Goal: Transaction & Acquisition: Purchase product/service

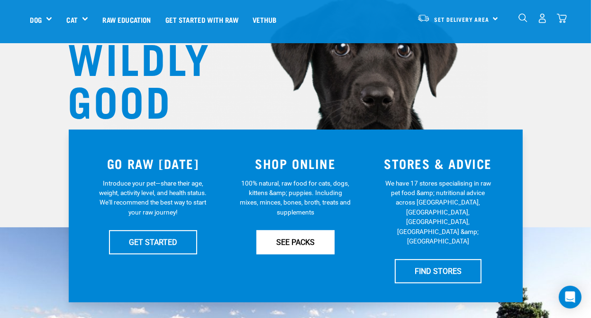
scroll to position [95, 0]
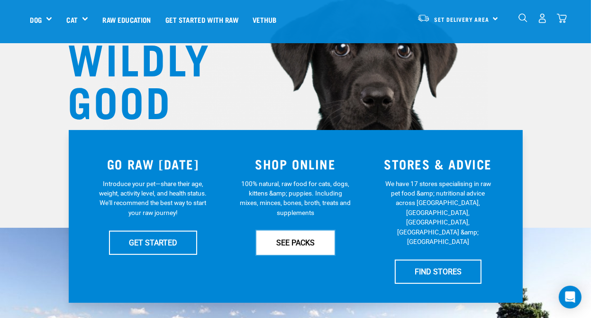
click at [303, 241] on link "SEE PACKS" at bounding box center [296, 242] width 78 height 24
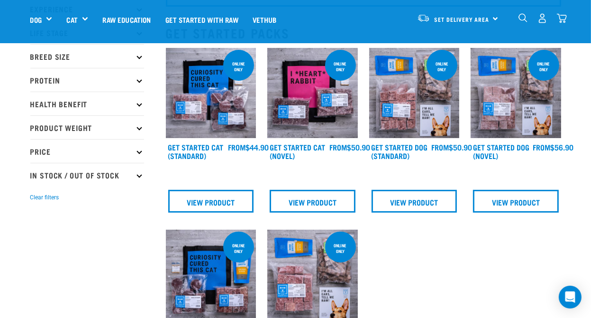
scroll to position [94, 0]
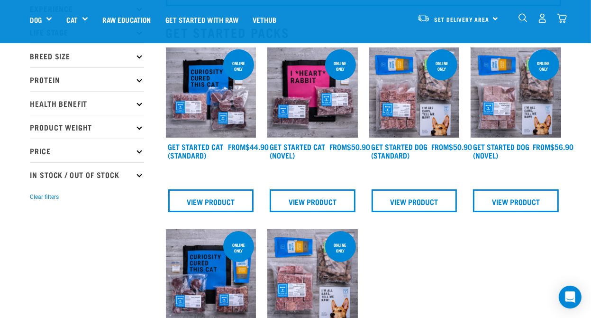
click at [137, 128] on p "Product Weight" at bounding box center [87, 127] width 114 height 24
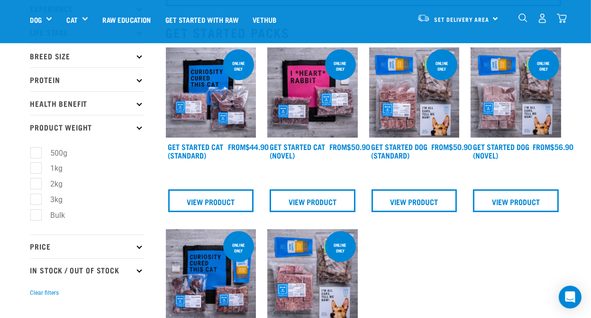
click at [36, 213] on label "Bulk" at bounding box center [53, 215] width 34 height 12
click at [36, 213] on input "Bulk" at bounding box center [33, 213] width 6 height 6
checkbox input "true"
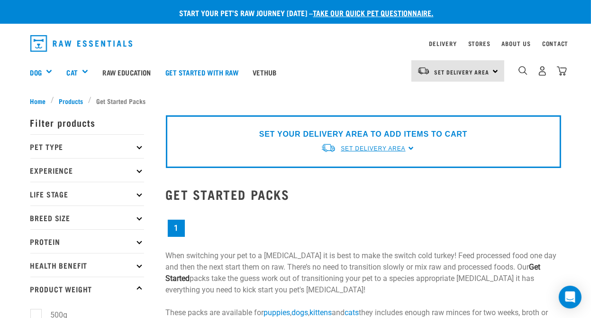
click at [398, 147] on span "Set Delivery Area" at bounding box center [373, 148] width 64 height 7
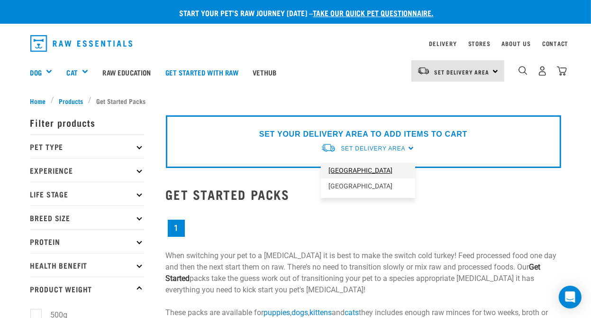
click at [360, 171] on link "[GEOGRAPHIC_DATA]" at bounding box center [368, 171] width 94 height 16
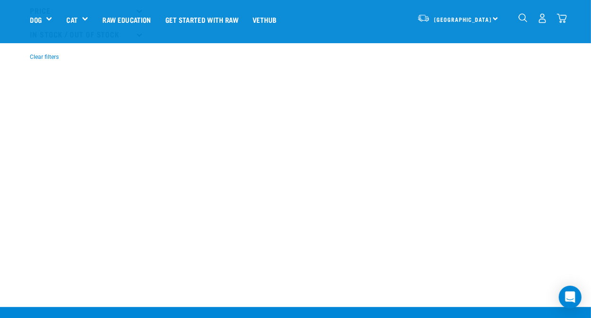
scroll to position [330, 0]
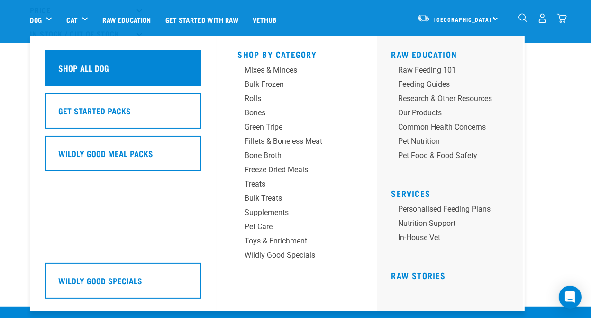
click at [59, 68] on h5 "Shop All Dog" at bounding box center [84, 68] width 51 height 12
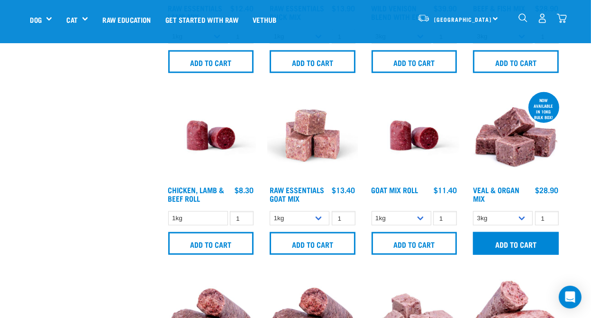
scroll to position [711, 0]
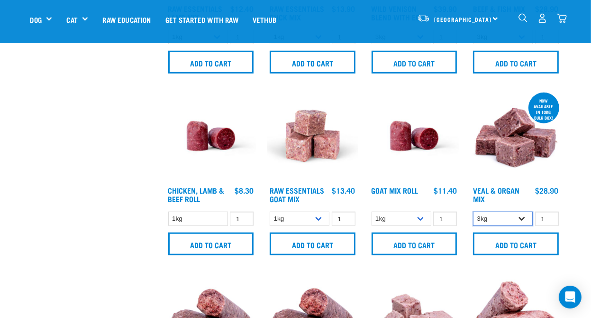
click at [522, 217] on select "3kg Bulk (10kg)" at bounding box center [503, 218] width 60 height 15
click at [473, 211] on select "3kg Bulk (10kg)" at bounding box center [503, 218] width 60 height 15
click at [523, 217] on select "3kg Bulk (10kg)" at bounding box center [503, 218] width 60 height 15
select select "747"
click at [473, 211] on select "3kg Bulk (10kg)" at bounding box center [503, 218] width 60 height 15
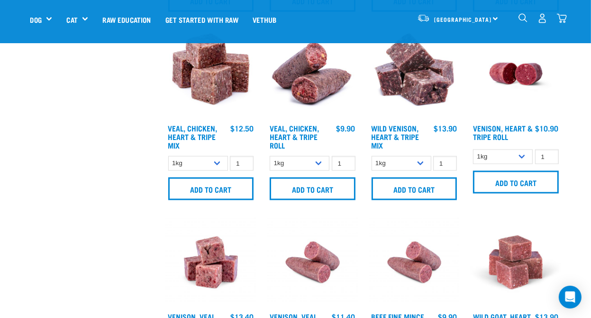
scroll to position [1136, 0]
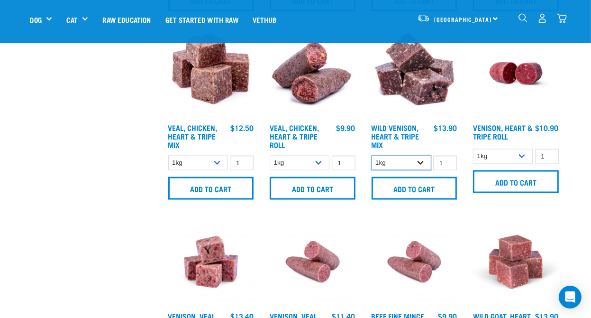
click at [421, 161] on select "1kg 3kg" at bounding box center [402, 163] width 60 height 15
select select "763"
click at [372, 156] on select "1kg 3kg" at bounding box center [402, 163] width 60 height 15
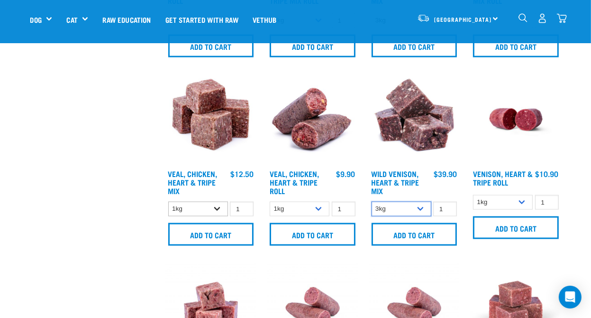
scroll to position [1090, 0]
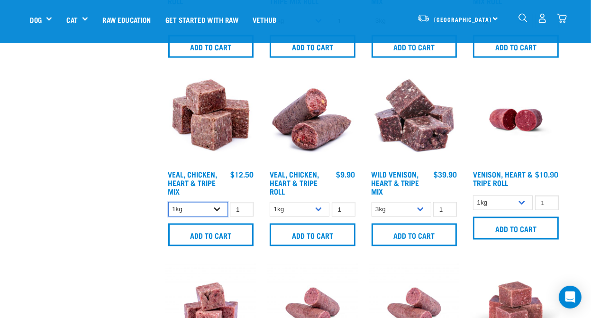
click at [216, 207] on select "1kg 3kg" at bounding box center [198, 209] width 60 height 15
select select "752"
click at [168, 202] on select "1kg 3kg" at bounding box center [198, 209] width 60 height 15
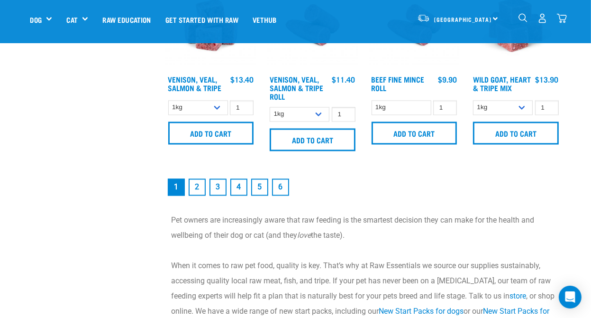
scroll to position [1374, 0]
click at [197, 186] on link "2" at bounding box center [197, 186] width 17 height 17
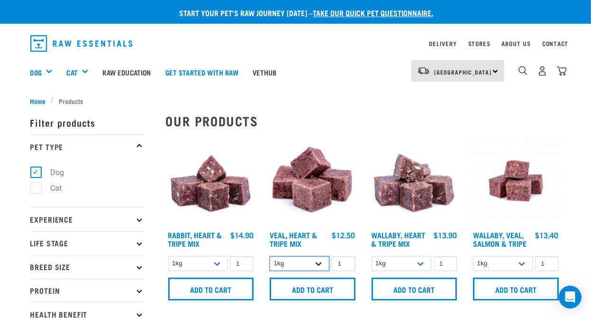
click at [318, 262] on select "1kg 3kg Bulk (10kg)" at bounding box center [300, 263] width 60 height 15
select select "14880"
click at [270, 256] on select "1kg 3kg Bulk (10kg)" at bounding box center [300, 263] width 60 height 15
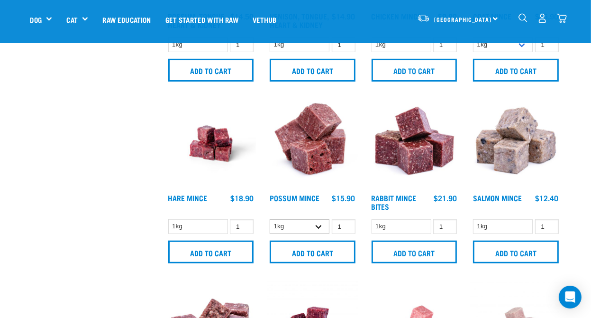
scroll to position [521, 0]
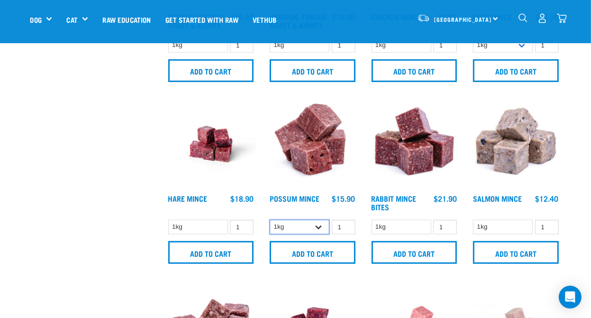
click at [319, 224] on select "1kg 3kg" at bounding box center [300, 227] width 60 height 15
click at [317, 225] on select "1kg 3kg" at bounding box center [300, 227] width 60 height 15
select select "457"
click at [270, 220] on select "1kg 3kg" at bounding box center [300, 227] width 60 height 15
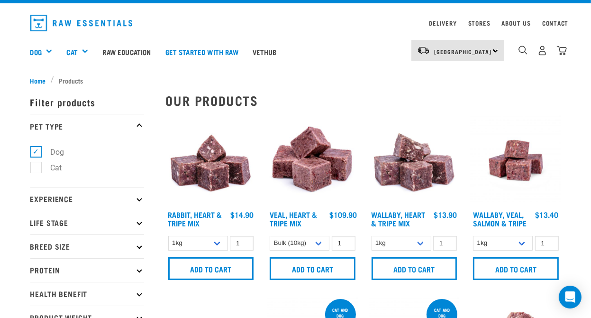
scroll to position [0, 0]
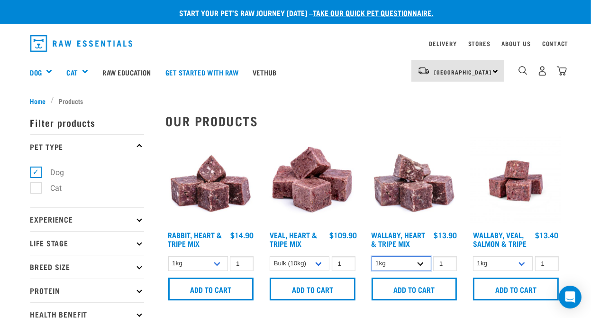
click at [422, 262] on select "1kg 3kg" at bounding box center [402, 263] width 60 height 15
select select "776"
click at [372, 256] on select "1kg 3kg" at bounding box center [402, 263] width 60 height 15
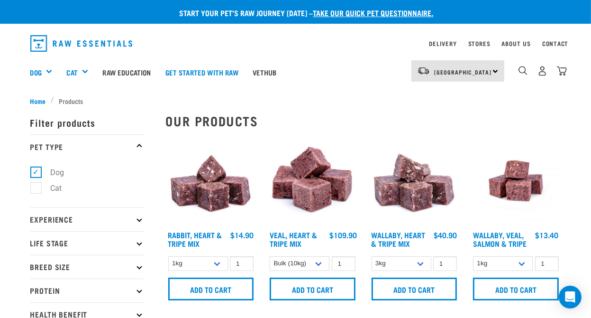
click at [140, 242] on icon at bounding box center [139, 242] width 5 height 5
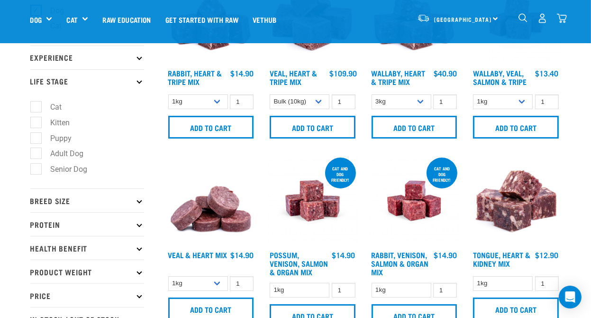
scroll to position [95, 0]
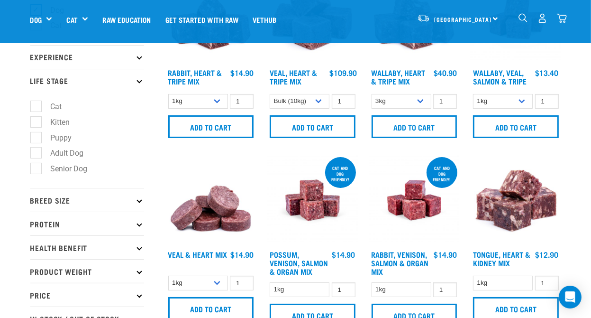
click at [36, 172] on label "Senior Dog" at bounding box center [64, 169] width 56 height 12
click at [35, 170] on input "Senior Dog" at bounding box center [33, 167] width 6 height 6
checkbox input "true"
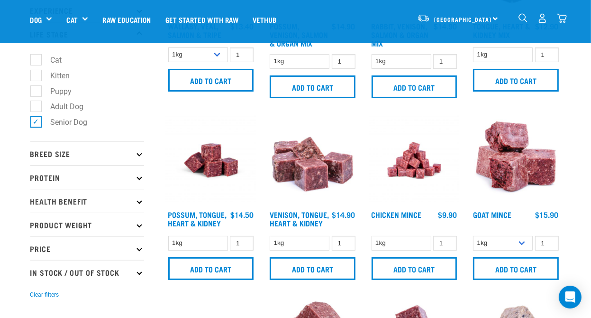
scroll to position [142, 0]
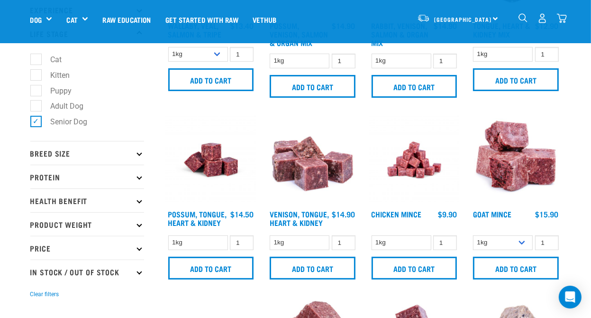
click at [139, 154] on icon at bounding box center [139, 152] width 5 height 5
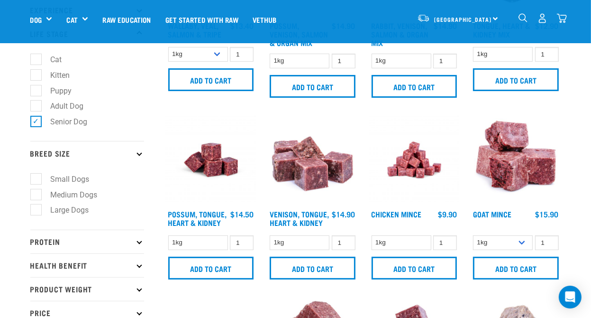
click at [37, 196] on label "Medium Dogs" at bounding box center [69, 195] width 66 height 12
click at [37, 196] on input "Medium Dogs" at bounding box center [33, 193] width 6 height 6
checkbox input "true"
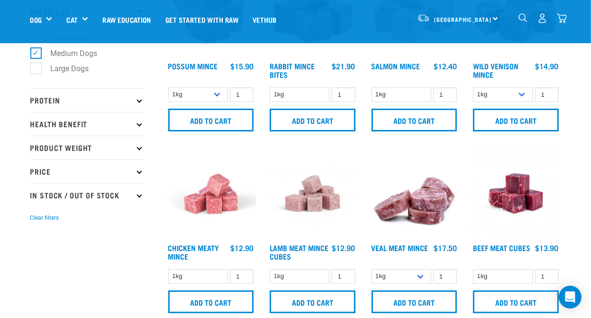
scroll to position [284, 0]
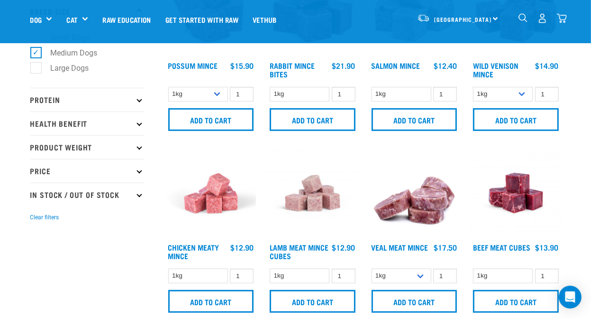
click at [139, 147] on icon at bounding box center [139, 146] width 5 height 5
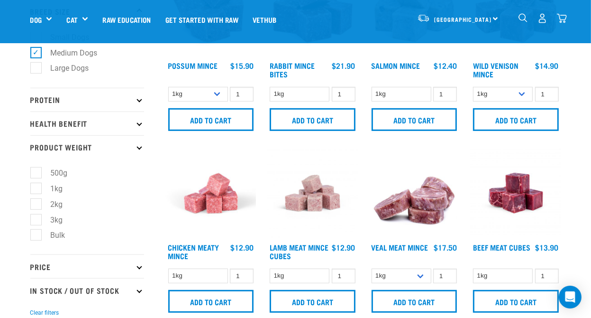
click at [39, 236] on label "Bulk" at bounding box center [53, 235] width 34 height 12
click at [37, 236] on input "Bulk" at bounding box center [33, 233] width 6 height 6
checkbox input "true"
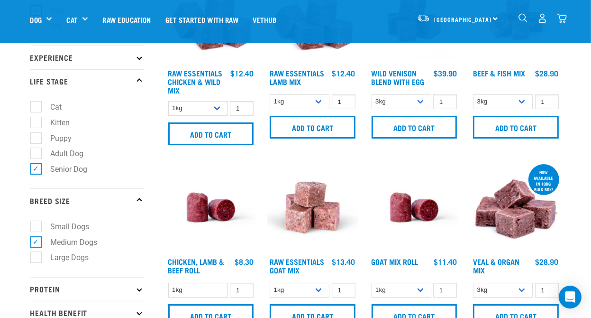
scroll to position [95, 0]
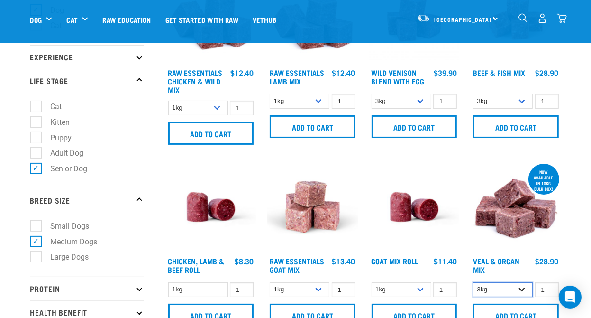
click at [522, 289] on select "3kg Bulk (10kg)" at bounding box center [503, 289] width 60 height 15
select select "951"
click at [473, 282] on select "3kg Bulk (10kg)" at bounding box center [503, 289] width 60 height 15
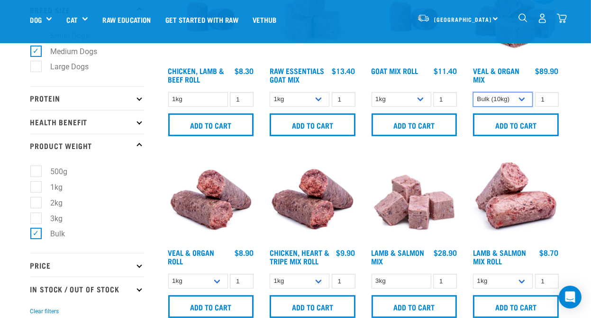
scroll to position [284, 0]
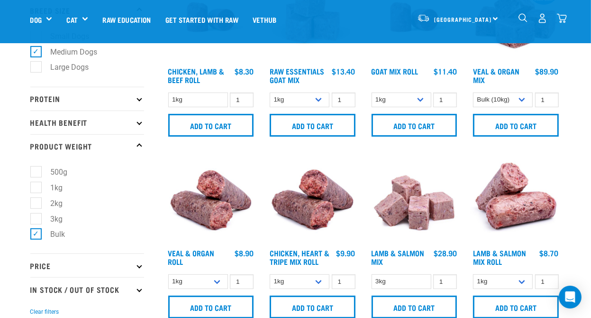
click at [140, 268] on p "Price" at bounding box center [87, 265] width 114 height 24
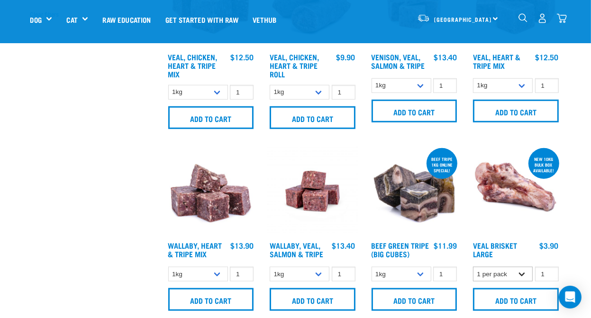
scroll to position [662, 0]
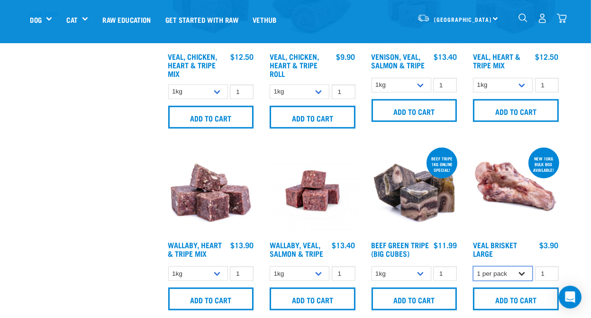
click at [522, 272] on select "1 per pack Bulk (10kg)" at bounding box center [503, 273] width 60 height 15
select select "700283"
click at [473, 266] on select "1 per pack Bulk (10kg)" at bounding box center [503, 273] width 60 height 15
drag, startPoint x: 548, startPoint y: 242, endPoint x: 423, endPoint y: 273, distance: 128.4
click at [423, 273] on select "1kg 3kg Bulk (10kg)" at bounding box center [402, 273] width 60 height 15
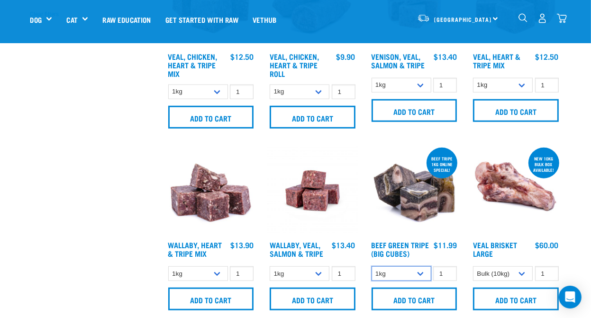
click at [372, 266] on select "1kg 3kg Bulk (10kg)" at bounding box center [402, 273] width 60 height 15
click at [421, 272] on select "1kg 3kg Bulk (10kg)" at bounding box center [402, 273] width 60 height 15
click at [372, 266] on select "1kg 3kg Bulk (10kg)" at bounding box center [402, 273] width 60 height 15
click at [422, 272] on select "1kg 3kg Bulk (10kg)" at bounding box center [402, 273] width 60 height 15
click at [372, 266] on select "1kg 3kg Bulk (10kg)" at bounding box center [402, 273] width 60 height 15
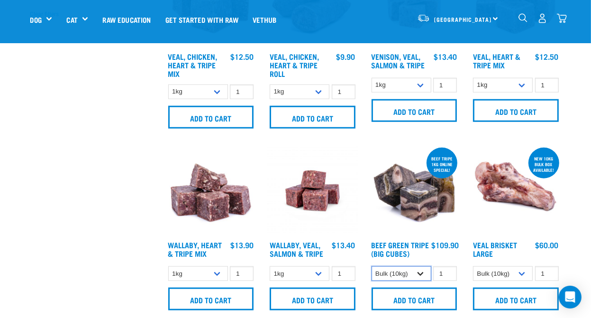
click at [421, 271] on select "1kg 3kg Bulk (10kg)" at bounding box center [402, 273] width 60 height 15
select select "345"
click at [372, 266] on select "1kg 3kg Bulk (10kg)" at bounding box center [402, 273] width 60 height 15
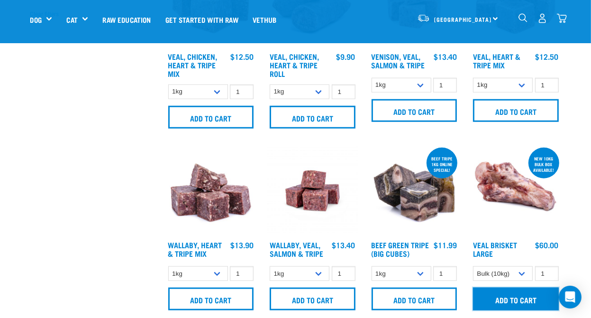
click at [512, 301] on input "Add to cart" at bounding box center [516, 298] width 86 height 23
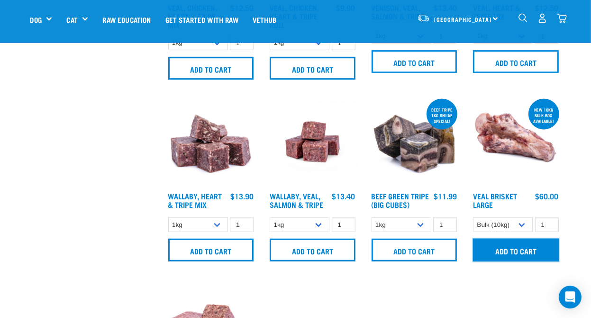
scroll to position [710, 0]
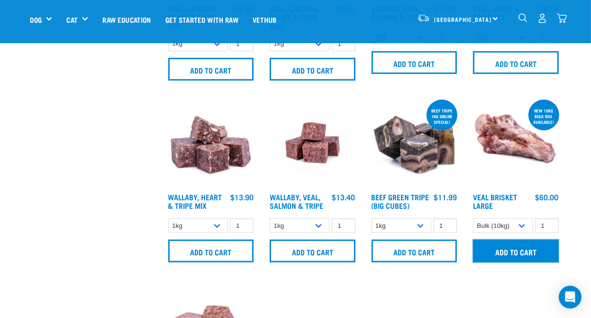
click at [514, 250] on input "Add to cart" at bounding box center [516, 250] width 86 height 23
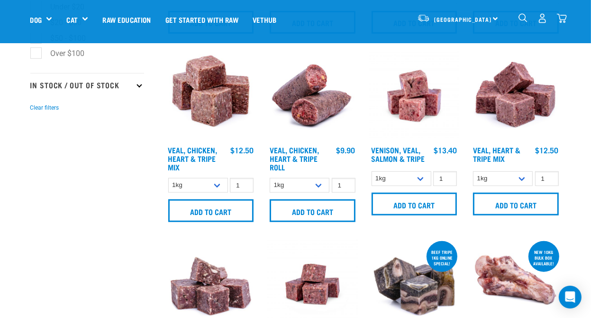
scroll to position [568, 0]
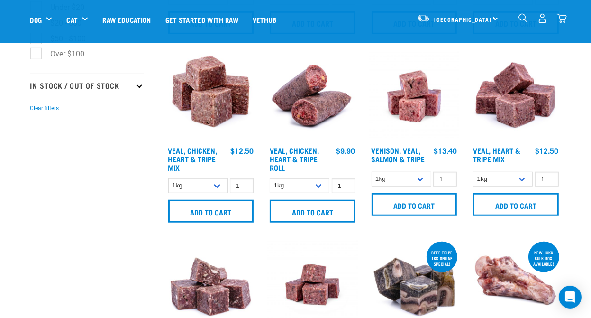
click at [562, 16] on img "dropdown navigation" at bounding box center [562, 18] width 10 height 10
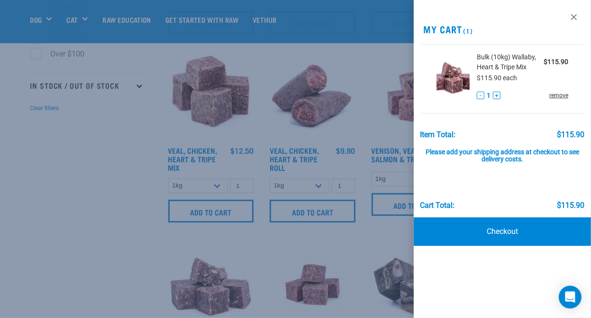
click at [554, 95] on link "remove" at bounding box center [559, 95] width 19 height 9
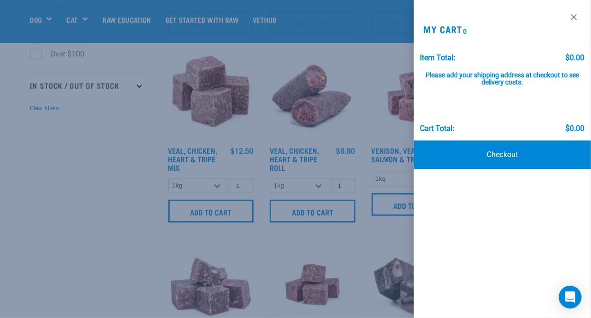
click at [368, 241] on div at bounding box center [295, 159] width 591 height 318
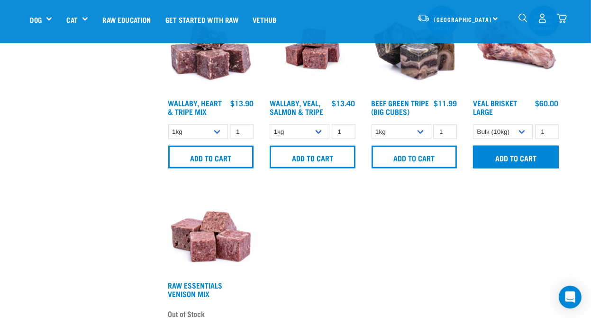
scroll to position [805, 0]
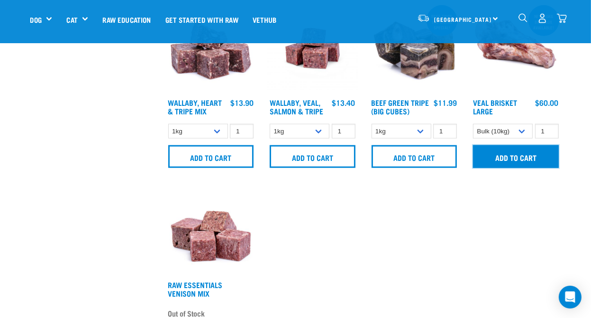
click at [524, 152] on input "Add to cart" at bounding box center [516, 156] width 86 height 23
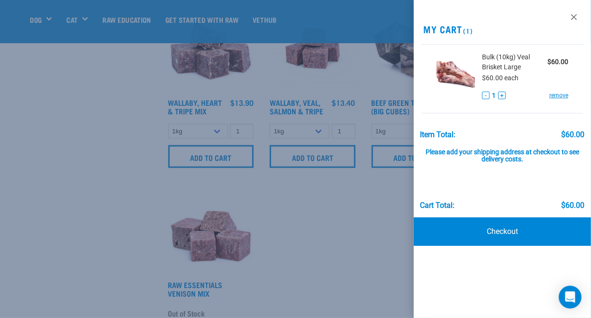
click at [387, 226] on div at bounding box center [295, 159] width 591 height 318
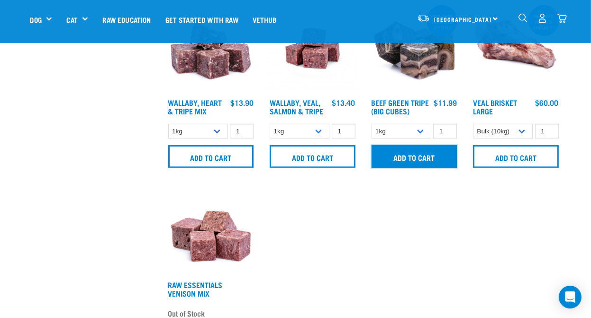
click at [429, 157] on input "Add to cart" at bounding box center [415, 156] width 86 height 23
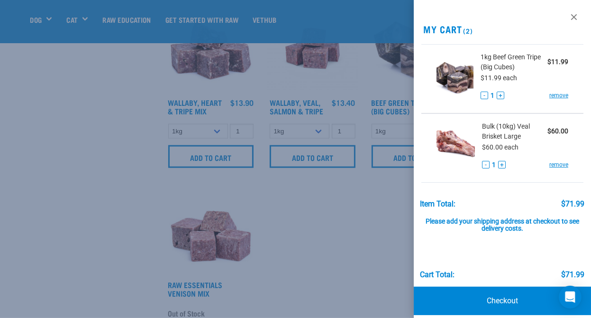
click at [377, 242] on div at bounding box center [295, 159] width 591 height 318
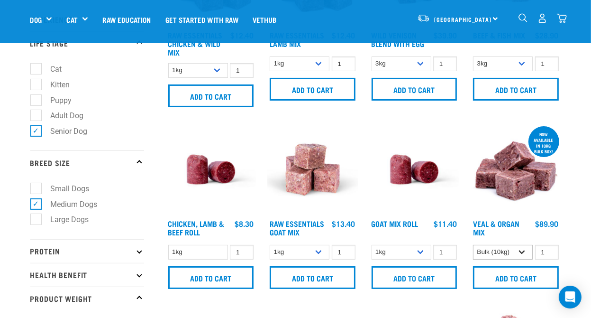
scroll to position [133, 0]
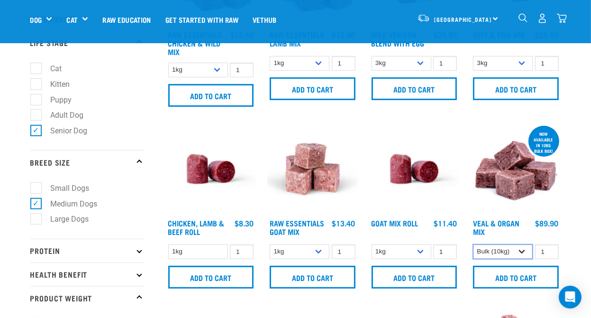
click at [525, 249] on select "3kg Bulk (10kg)" at bounding box center [503, 251] width 60 height 15
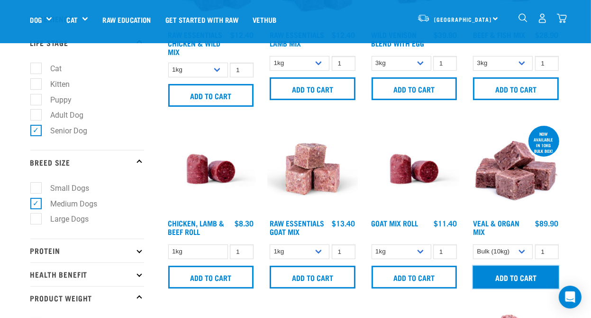
click at [502, 275] on input "Add to cart" at bounding box center [516, 277] width 86 height 23
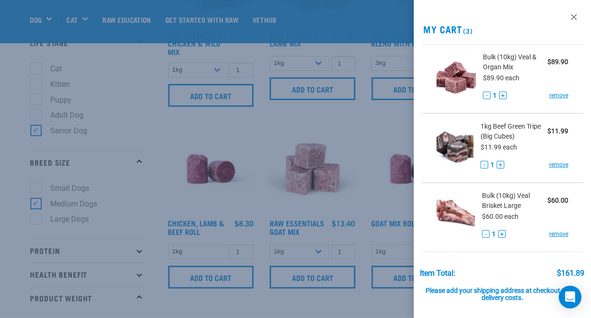
click at [523, 294] on div "Please add your shipping address at checkout to see delivery costs." at bounding box center [503, 289] width 165 height 25
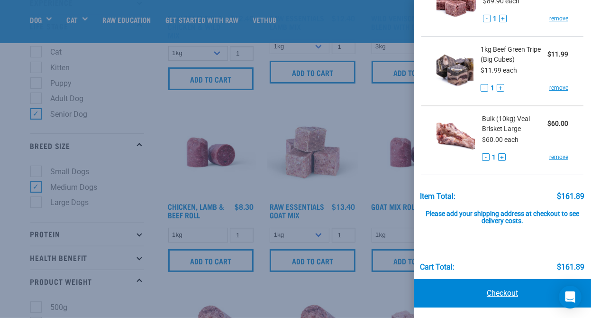
scroll to position [150, 0]
click at [491, 291] on link "Checkout" at bounding box center [502, 293] width 177 height 28
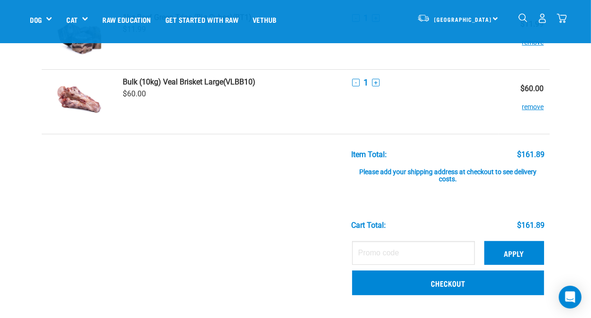
scroll to position [141, 0]
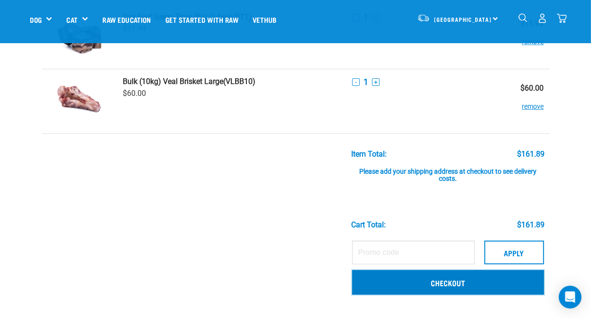
click at [466, 282] on link "Checkout" at bounding box center [448, 282] width 192 height 25
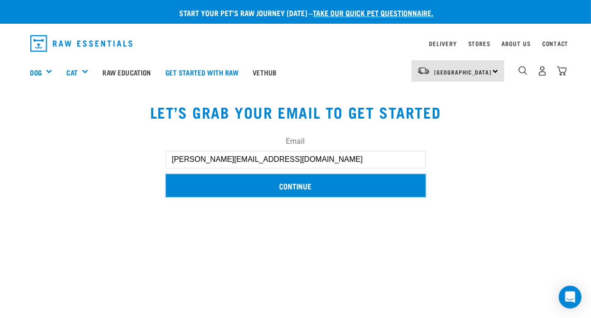
click at [351, 183] on input "Continue" at bounding box center [296, 185] width 260 height 23
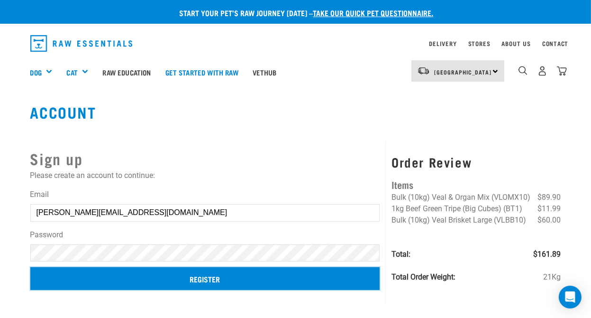
click at [224, 282] on input "Register" at bounding box center [205, 278] width 350 height 23
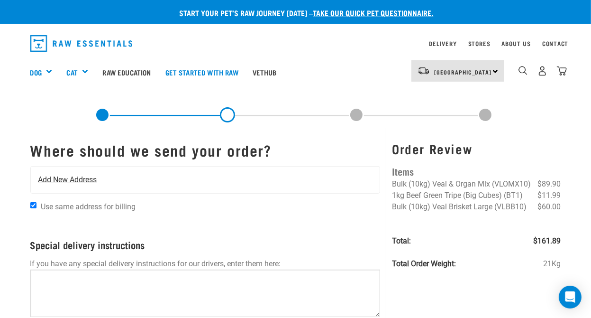
click at [91, 179] on span "Add New Address" at bounding box center [67, 179] width 59 height 11
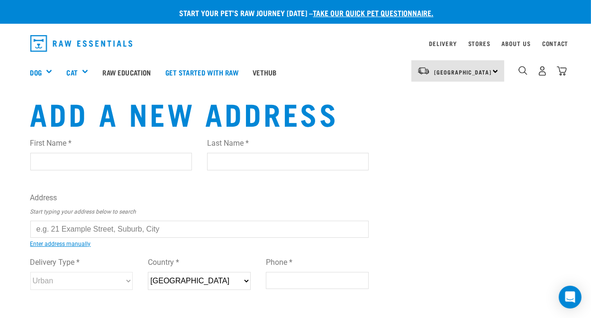
click at [73, 160] on input "First Name *" at bounding box center [111, 161] width 162 height 17
type input "Graham"
drag, startPoint x: 252, startPoint y: 163, endPoint x: 199, endPoint y: 161, distance: 53.6
click at [199, 161] on div "First Name * Graham Last Name * Graham" at bounding box center [200, 157] width 354 height 54
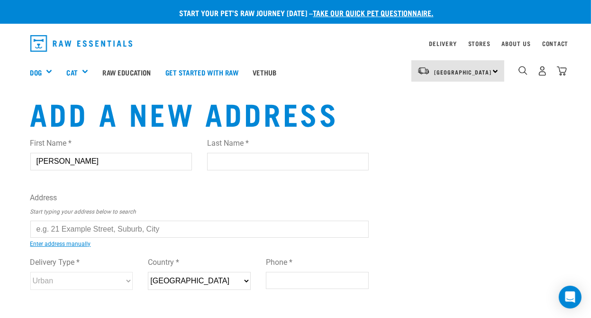
click at [214, 158] on input "Last Name *" at bounding box center [288, 161] width 162 height 17
type input "Mandeno"
type input "9"
type input "Relko Crescent,Torbay,Auckland ,0630"
type input "Auckland"
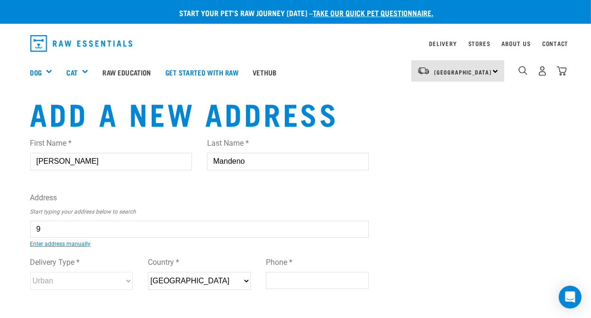
select select "AUK"
type input "0630"
type input "0275472426"
click at [65, 228] on input "9" at bounding box center [199, 228] width 339 height 17
click at [41, 236] on ul "9 Relko Crescent, Torbay, Auckland 0630 1/ 9 Relko Crescent, Torbay, Auckland 0…" at bounding box center [41, 236] width 0 height 0
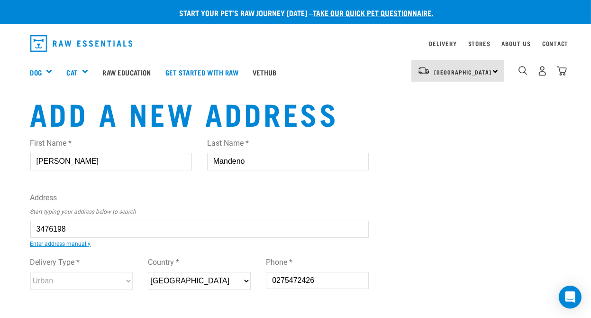
type input "9 Relko Crescent, Torbay, Auckland 0630"
type input "[STREET_ADDRESS]"
type input "Torbay"
select select "AUK"
select select "Urban"
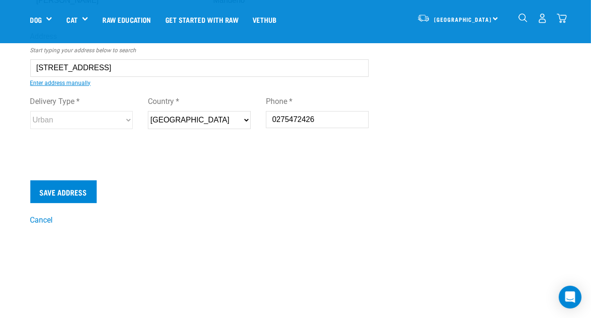
scroll to position [94, 0]
type input "9 Relko Crescent, Torbay, Auckland 0630"
click at [223, 183] on div "Save Address" at bounding box center [199, 191] width 339 height 23
click at [55, 190] on input "Save Address" at bounding box center [63, 191] width 66 height 23
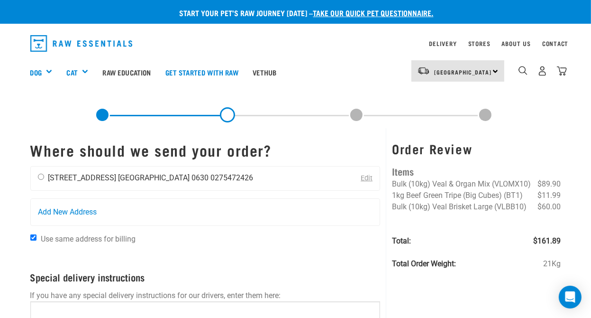
click at [40, 179] on input "radio" at bounding box center [41, 177] width 6 height 6
radio input "true"
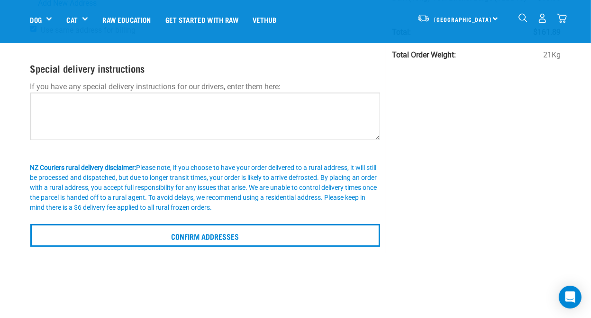
scroll to position [142, 0]
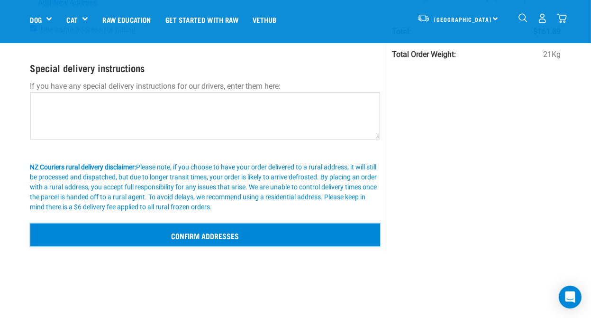
click at [152, 237] on input "Confirm addresses" at bounding box center [205, 234] width 350 height 23
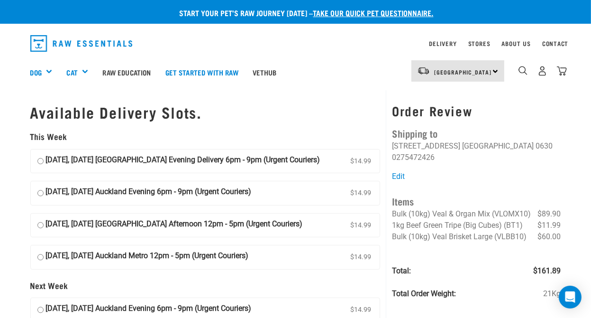
click at [40, 193] on input "[DATE], [DATE] Auckland Evening 6pm - 9pm (Urgent Couriers) $14.99" at bounding box center [40, 193] width 6 height 14
radio input "true"
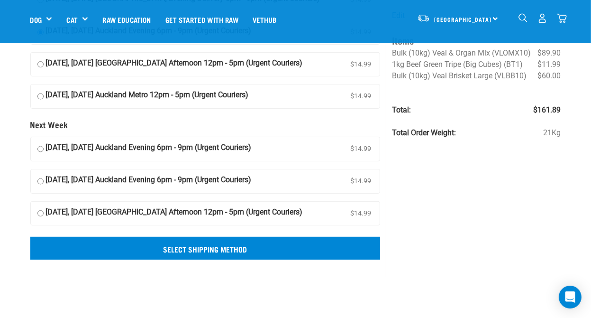
scroll to position [94, 0]
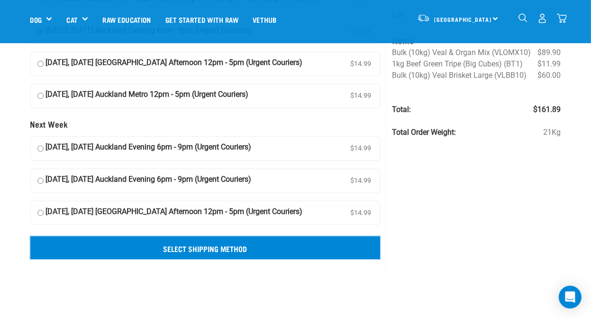
click at [218, 247] on input "Select Shipping Method" at bounding box center [205, 247] width 350 height 23
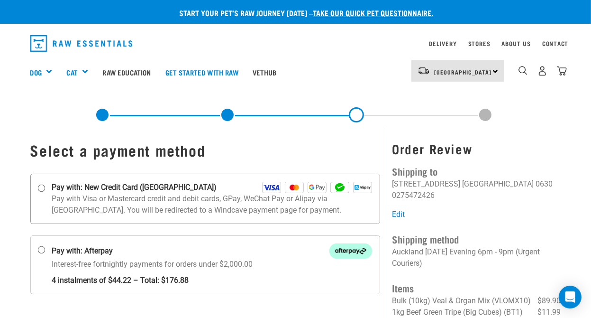
click at [40, 186] on input "Pay with: New Credit Card ([GEOGRAPHIC_DATA])" at bounding box center [41, 188] width 8 height 8
radio input "true"
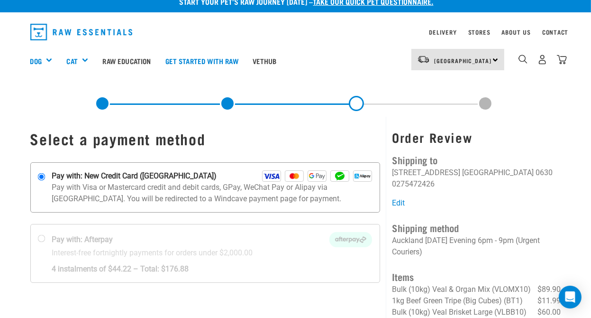
scroll to position [27, 0]
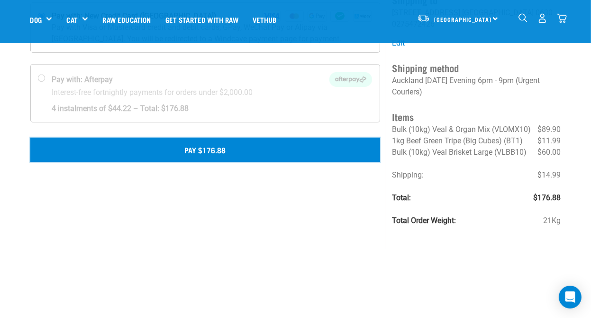
scroll to position [104, 0]
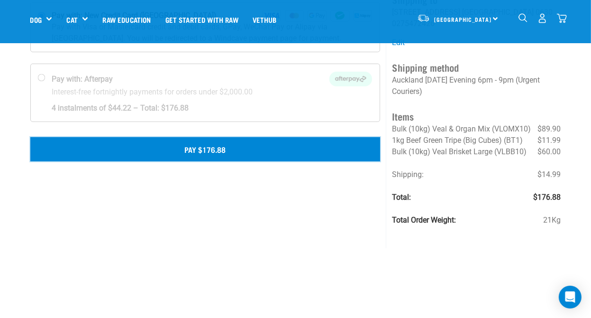
click at [201, 151] on button "Pay $176.88" at bounding box center [205, 149] width 350 height 24
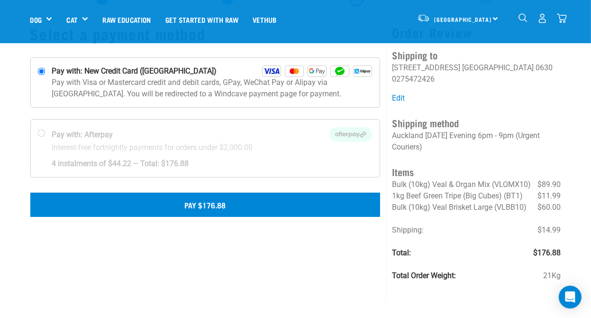
scroll to position [48, 0]
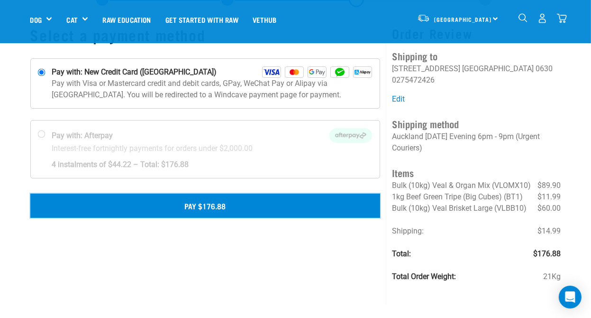
click at [226, 204] on button "Pay $176.88" at bounding box center [205, 205] width 350 height 24
